Goal: Communication & Community: Answer question/provide support

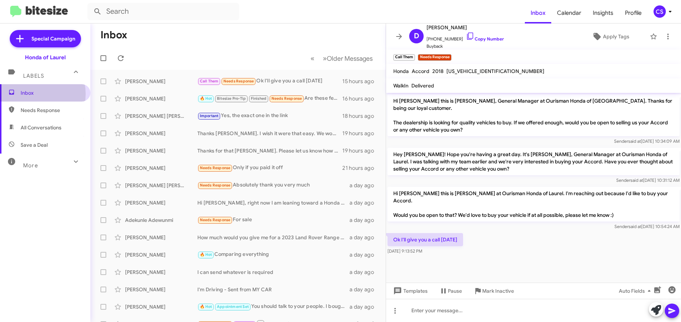
click at [27, 94] on span "Inbox" at bounding box center [51, 92] width 61 height 7
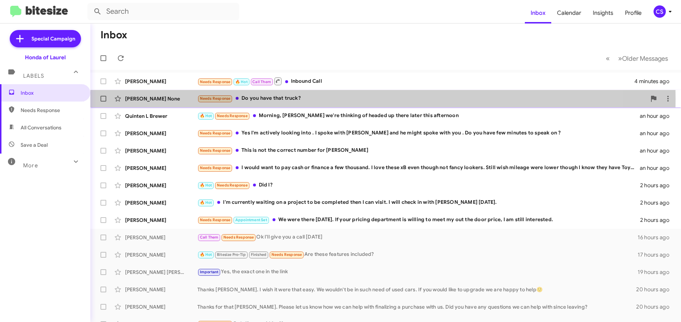
click at [144, 99] on div "[PERSON_NAME] None" at bounding box center [161, 98] width 72 height 7
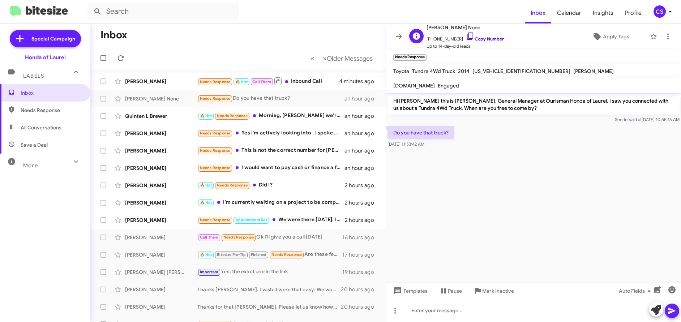
click at [488, 40] on link "Copy Number" at bounding box center [485, 38] width 38 height 5
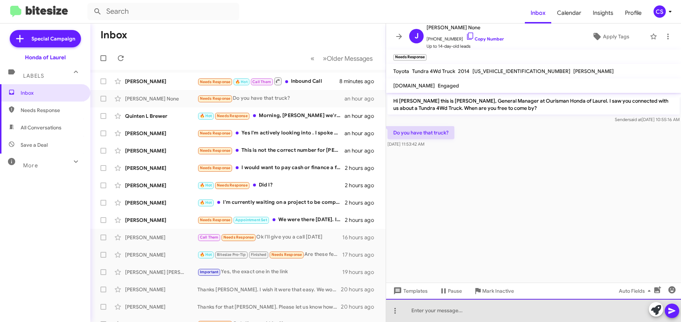
click at [413, 307] on div at bounding box center [533, 310] width 295 height 23
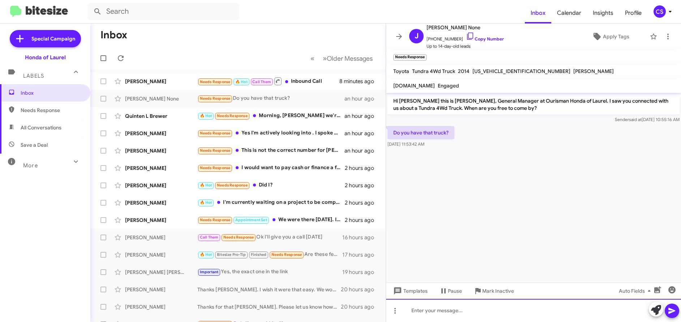
paste div
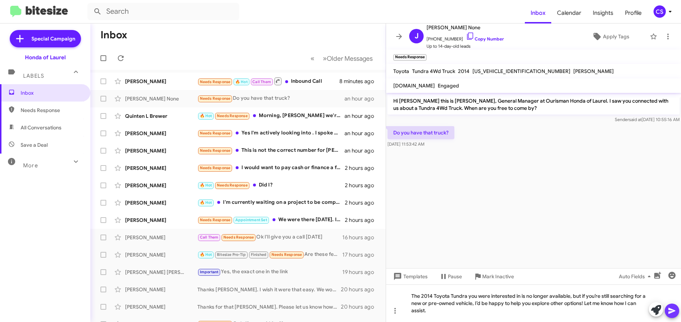
click at [671, 308] on icon at bounding box center [671, 310] width 9 height 9
